Goal: Task Accomplishment & Management: Use online tool/utility

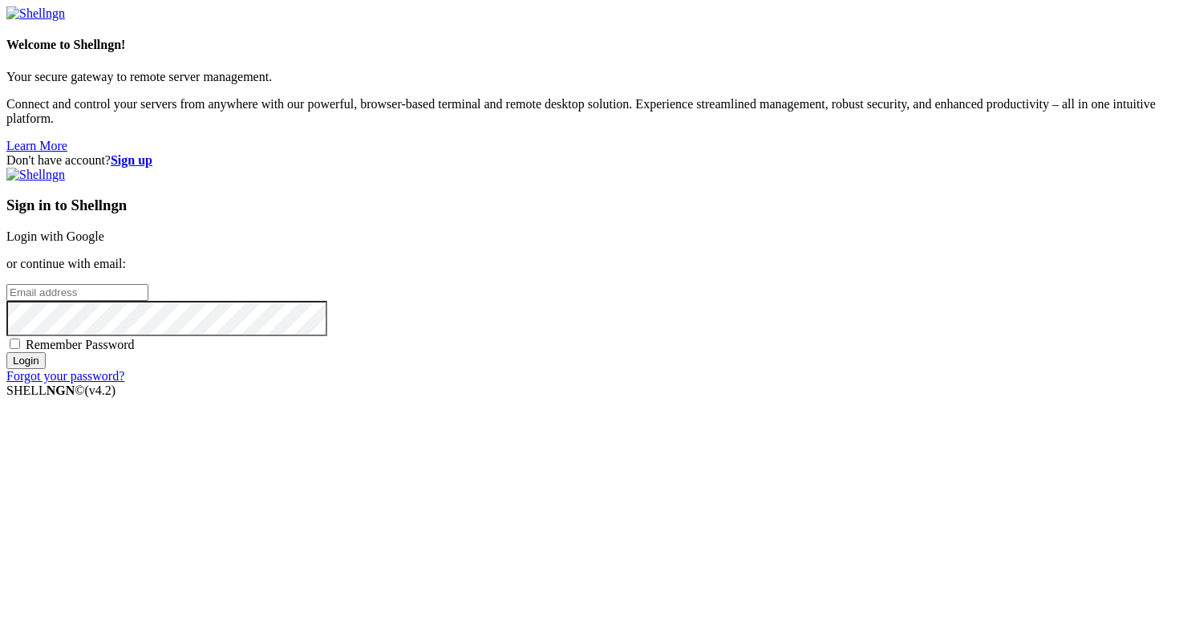
click at [148, 301] on input "email" at bounding box center [77, 292] width 142 height 17
type input "[PERSON_NAME][EMAIL_ADDRESS][DOMAIN_NAME]"
click at [46, 369] on input "Login" at bounding box center [25, 360] width 39 height 17
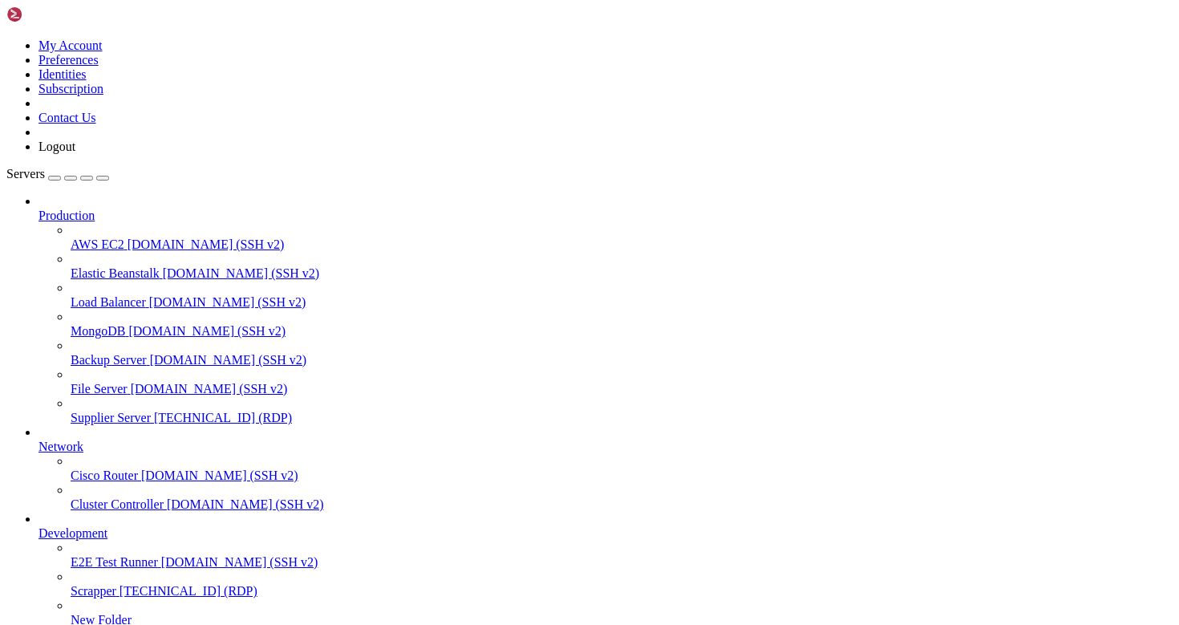
click at [79, 411] on span "Supplier Server" at bounding box center [111, 418] width 80 height 14
click at [71, 411] on icon at bounding box center [71, 411] width 0 height 0
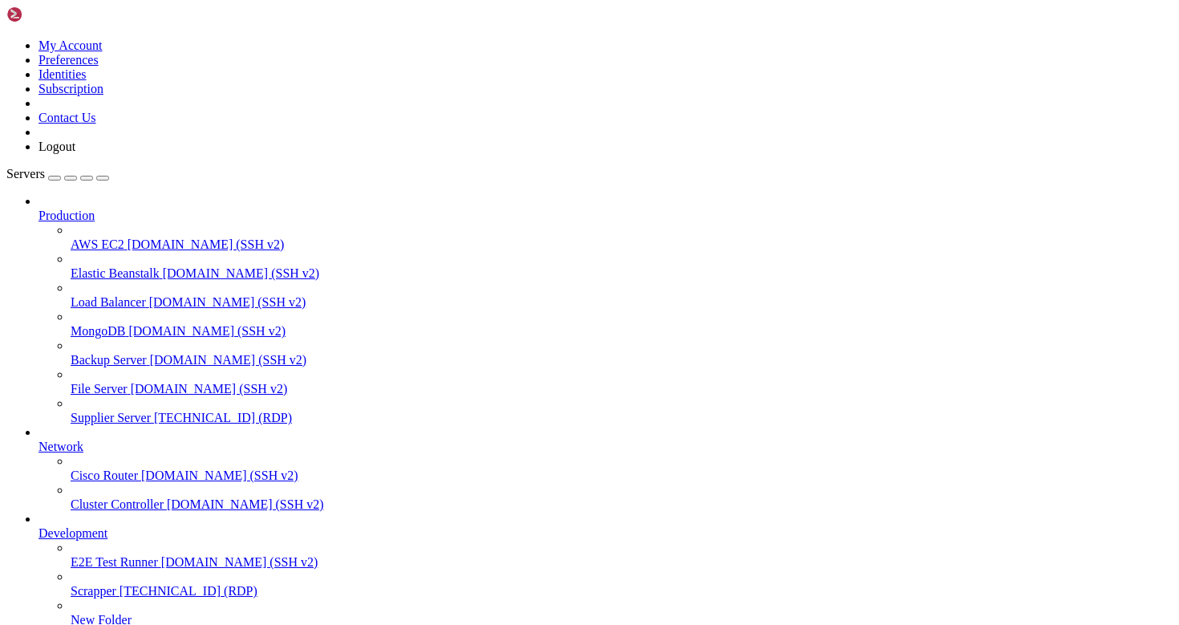
click at [71, 411] on icon at bounding box center [71, 411] width 0 height 0
click at [125, 411] on span "Supplier Server" at bounding box center [111, 418] width 80 height 14
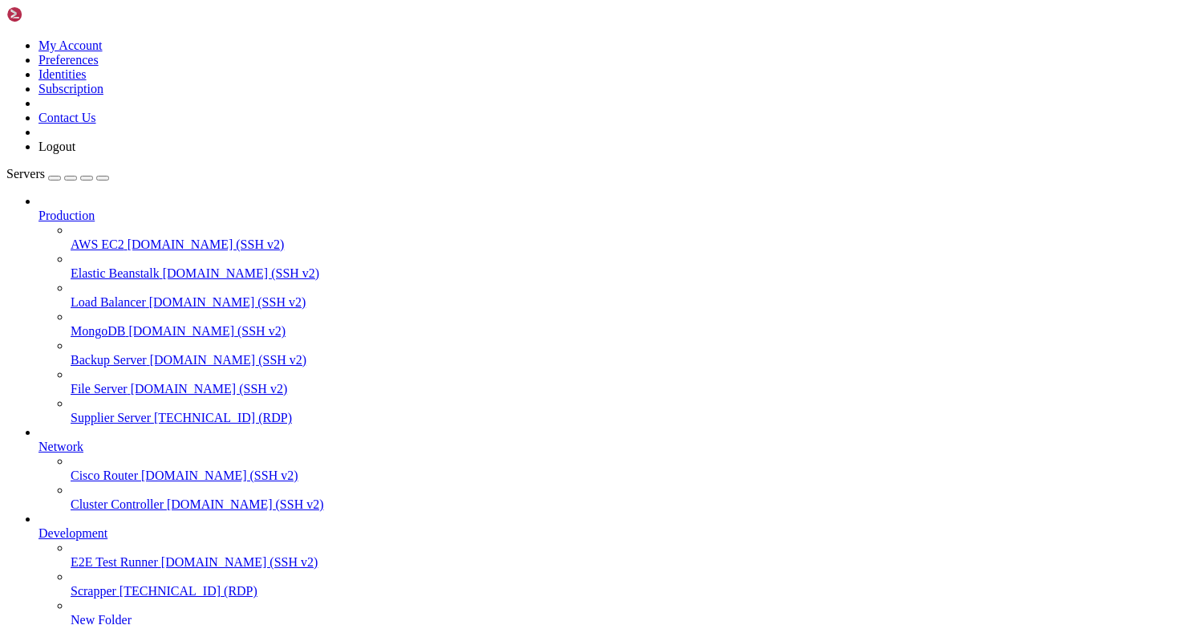
click at [125, 411] on span "Supplier Server" at bounding box center [111, 418] width 80 height 14
click at [71, 411] on icon at bounding box center [71, 411] width 0 height 0
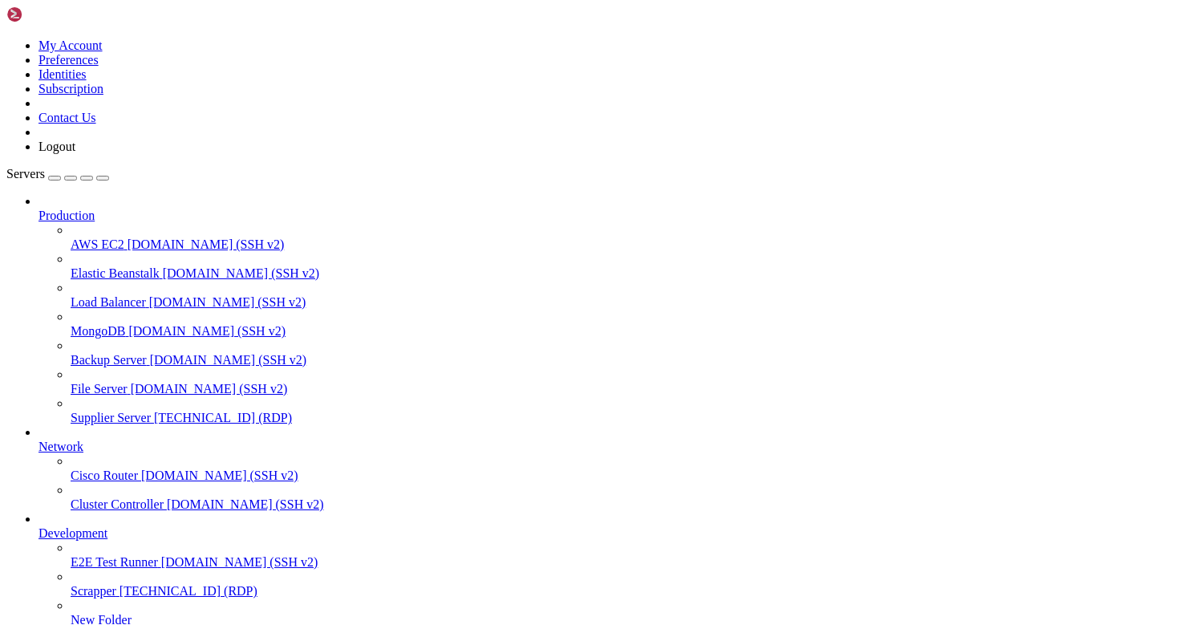
click at [71, 411] on icon at bounding box center [71, 411] width 0 height 0
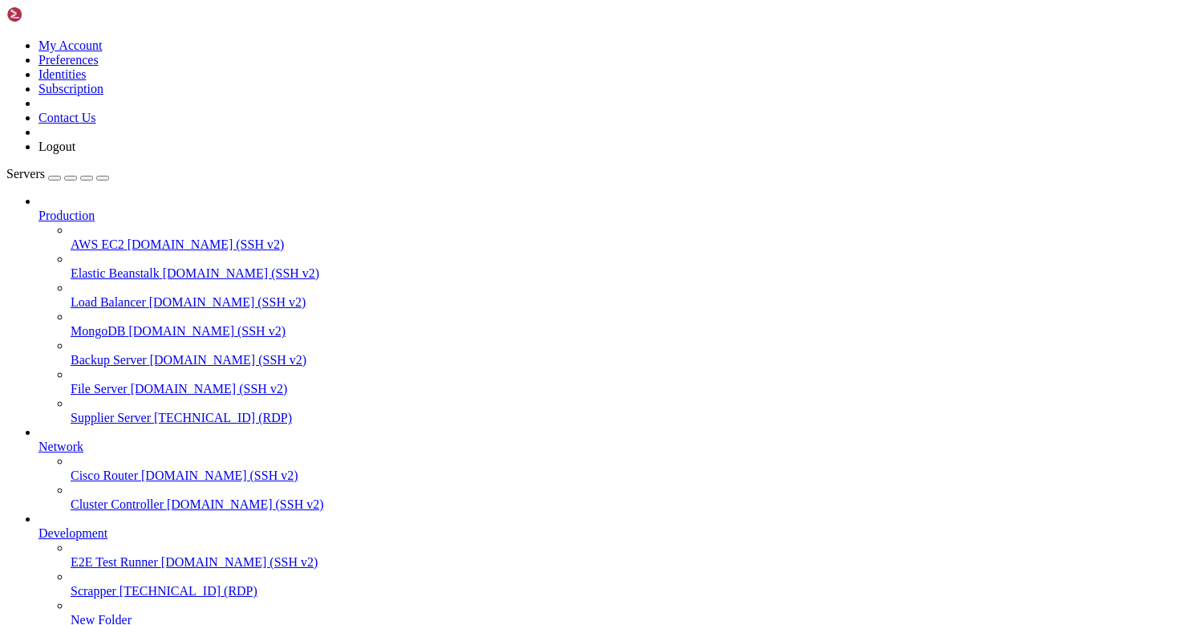
drag, startPoint x: 193, startPoint y: 1110, endPoint x: 285, endPoint y: 1110, distance: 91.4
